Goal: Find specific page/section: Find specific page/section

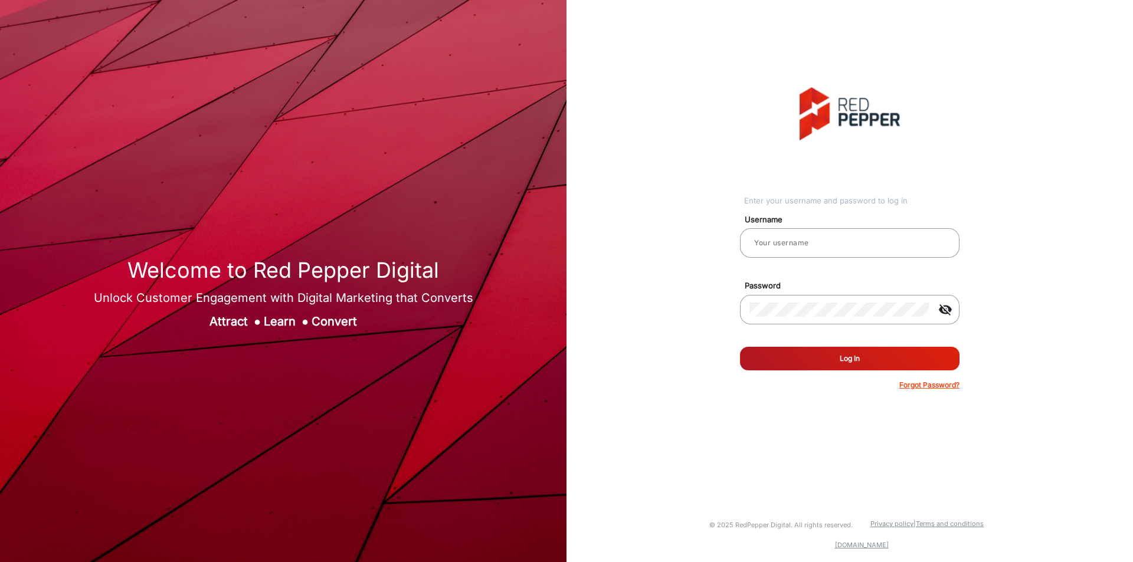
type input "[PERSON_NAME]"
click at [861, 351] on button "Log In" at bounding box center [850, 359] width 220 height 24
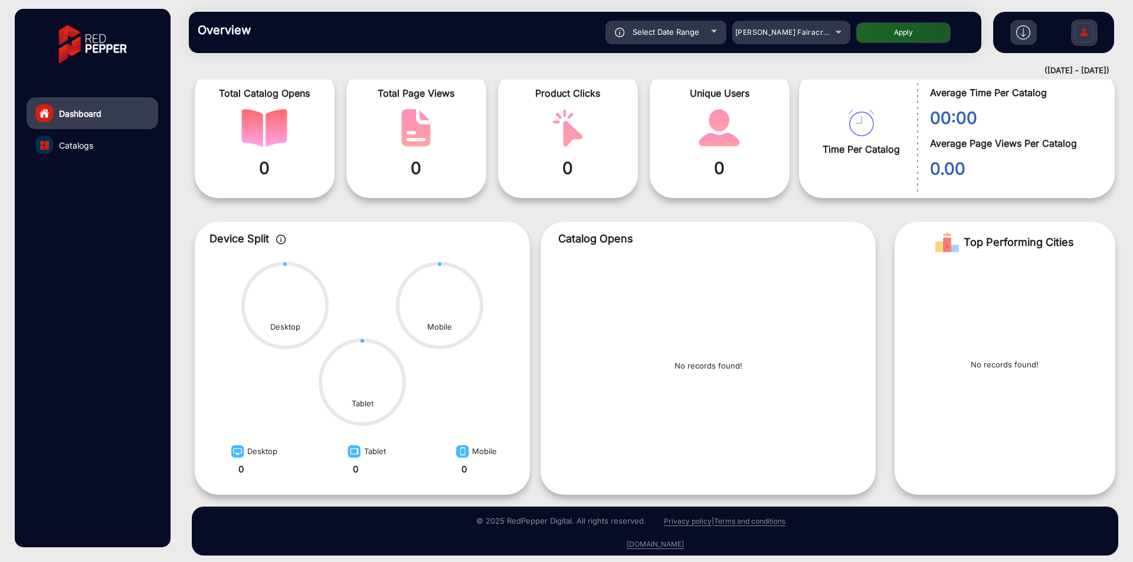
scroll to position [65, 0]
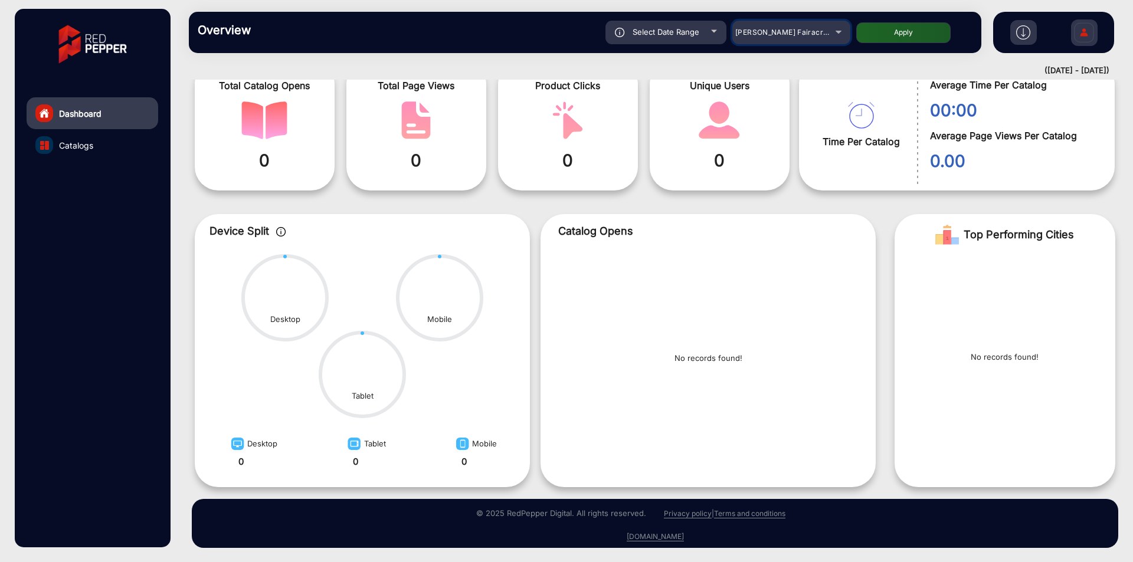
click at [756, 40] on mat-select "[PERSON_NAME] Fairacre Farms" at bounding box center [791, 33] width 118 height 24
click at [775, 33] on span "[PERSON_NAME] Fairacre Farms" at bounding box center [793, 32] width 117 height 9
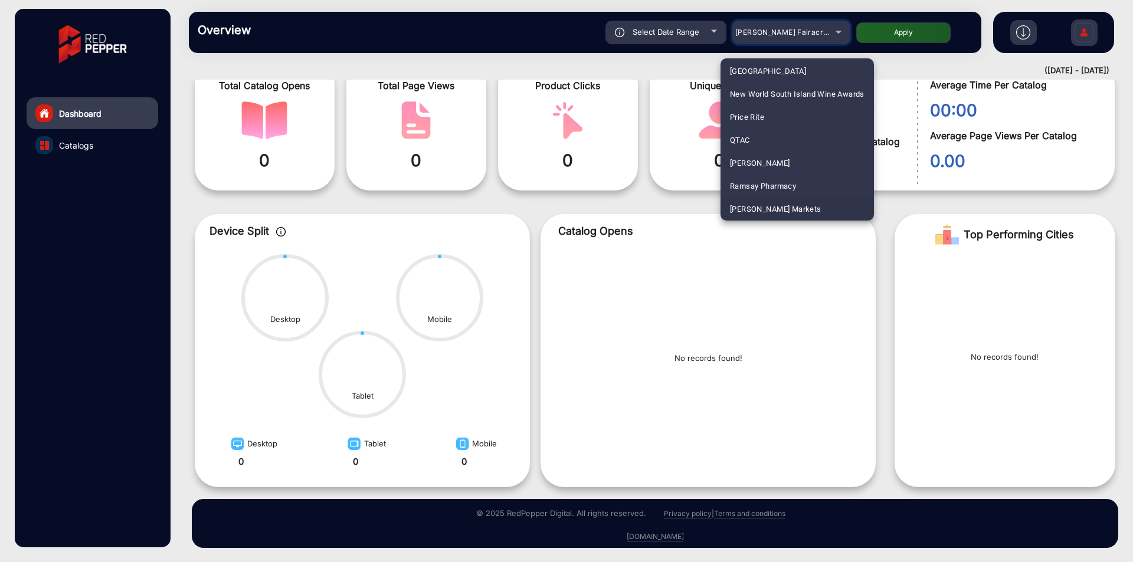
scroll to position [1315, 0]
click at [790, 180] on span "[PERSON_NAME] Markets" at bounding box center [775, 186] width 91 height 23
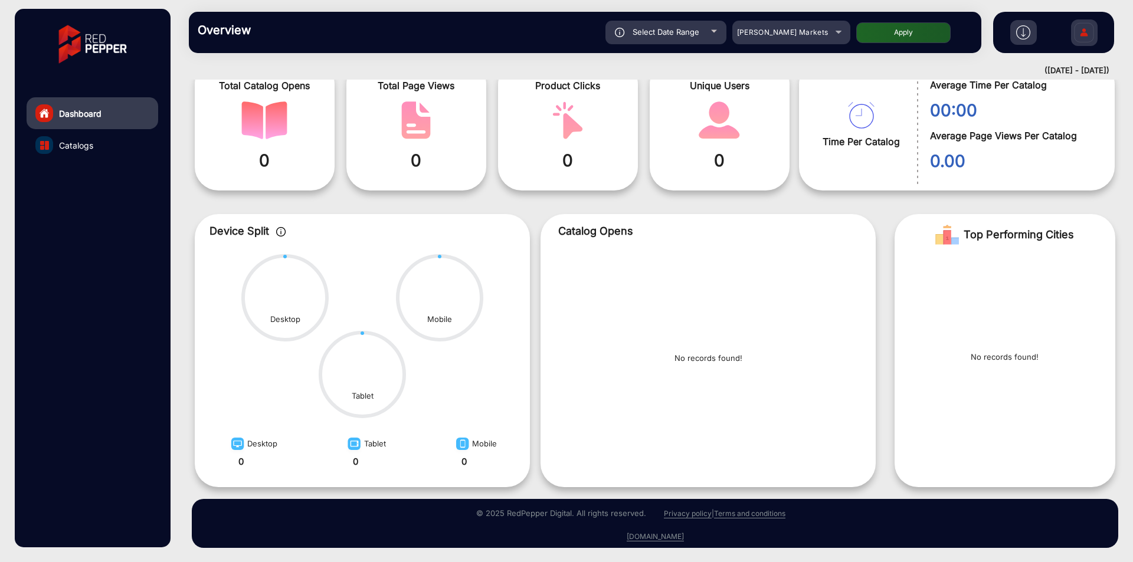
click at [885, 38] on button "Apply" at bounding box center [903, 32] width 94 height 21
type input "[DATE]"
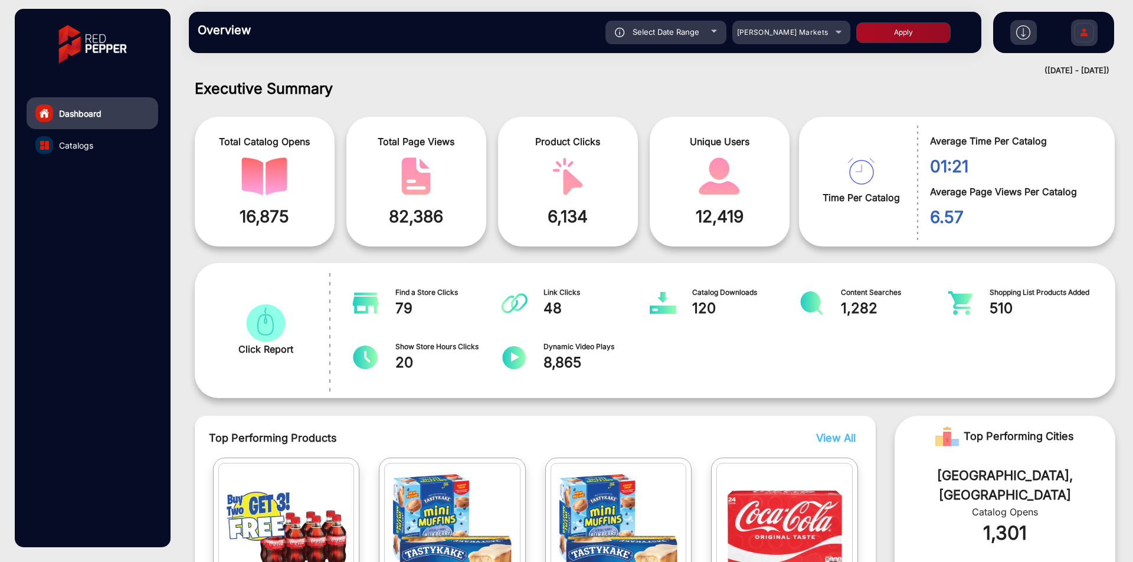
click at [94, 143] on link "Catalogs" at bounding box center [93, 145] width 132 height 32
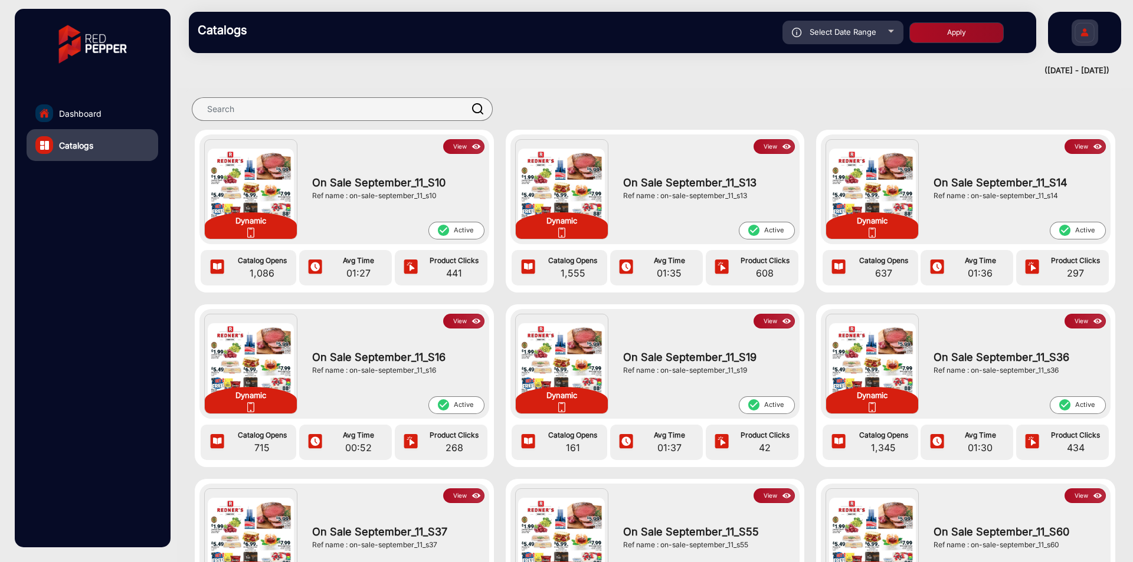
click at [470, 148] on img at bounding box center [477, 146] width 14 height 13
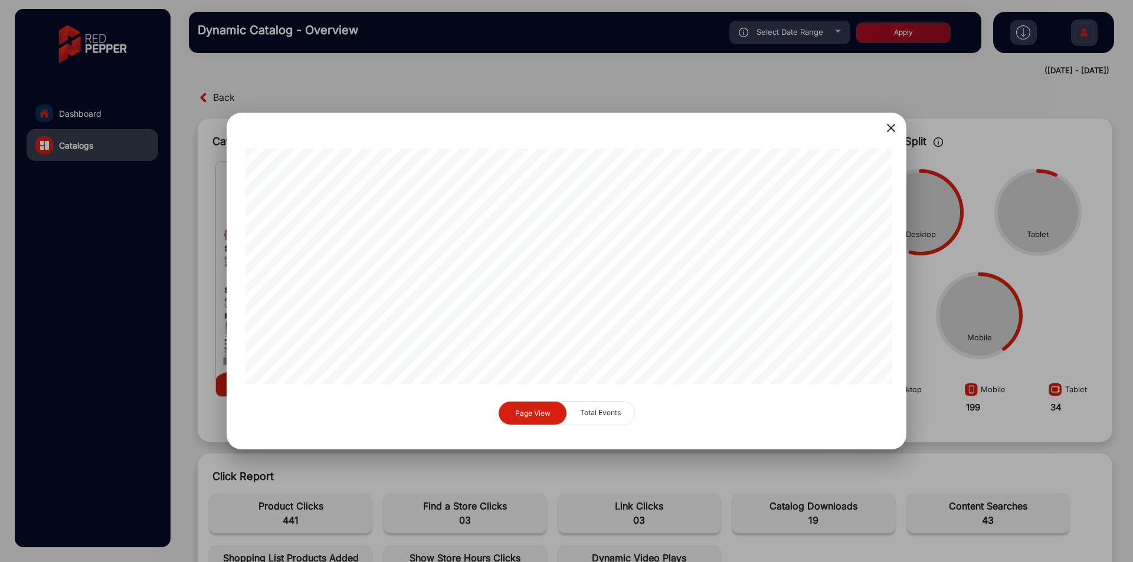
click at [941, 346] on div at bounding box center [566, 281] width 1133 height 562
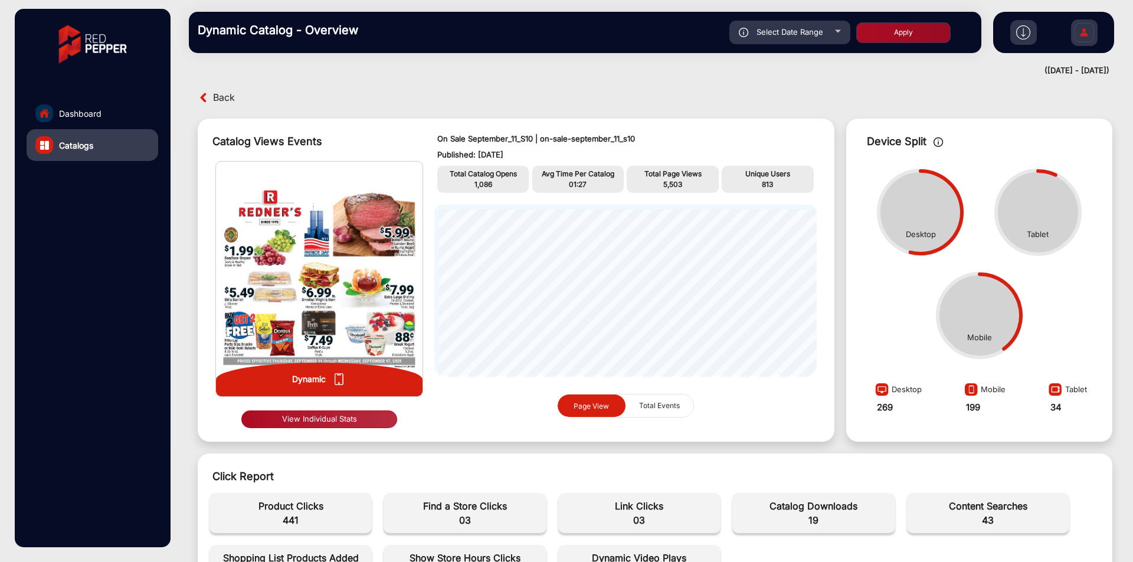
click at [214, 101] on span "Back" at bounding box center [224, 98] width 22 height 18
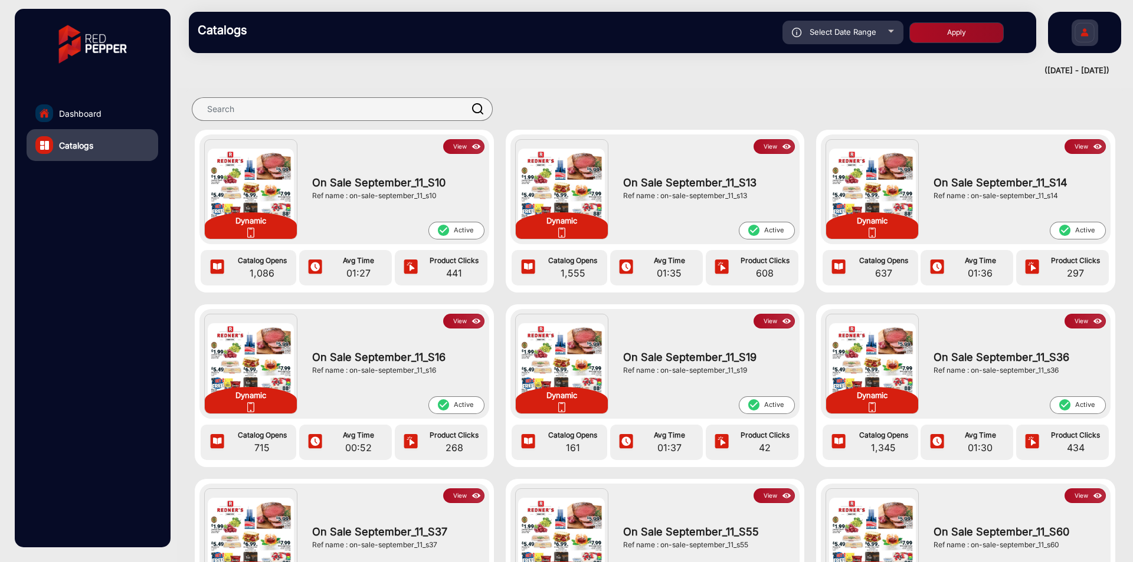
click at [474, 152] on img at bounding box center [477, 146] width 14 height 13
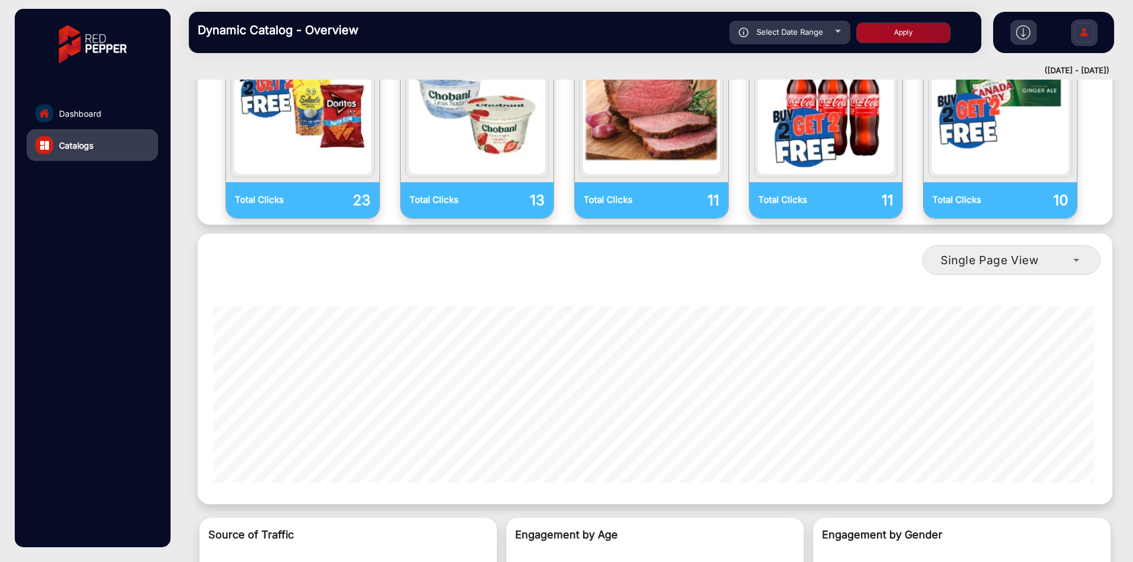
scroll to position [890, 0]
